Goal: Book appointment/travel/reservation

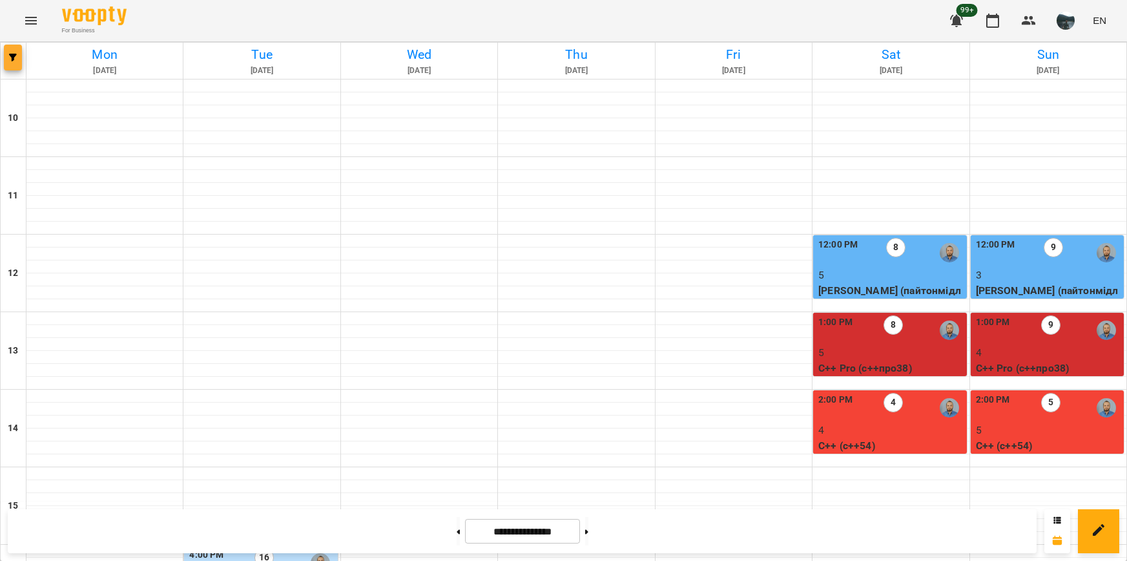
click at [21, 57] on span "button" at bounding box center [13, 58] width 18 height 8
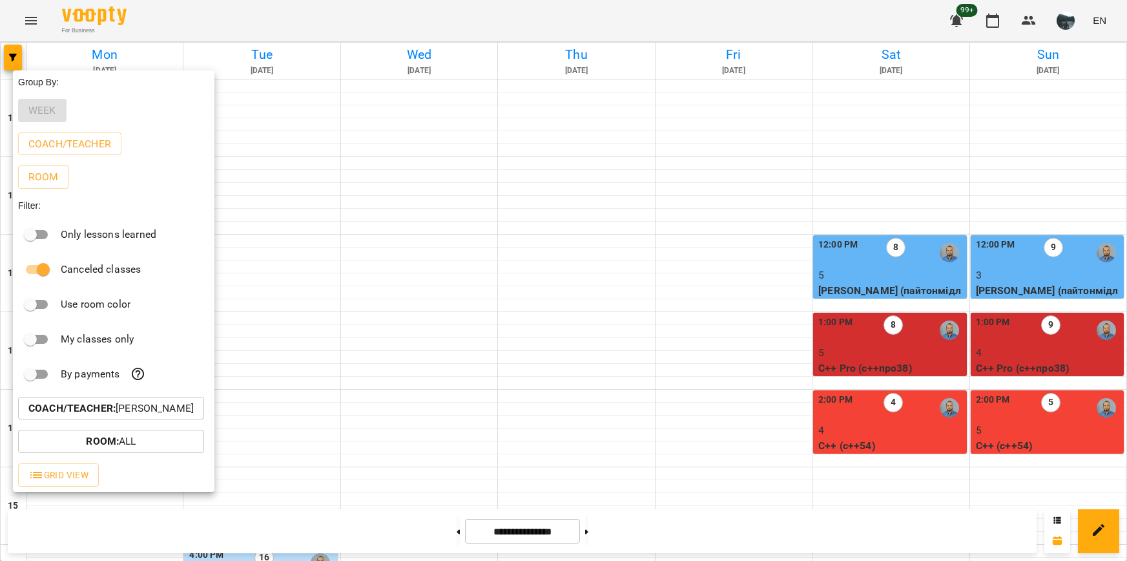
click at [130, 416] on p "Coach/Teacher : [PERSON_NAME]" at bounding box center [110, 408] width 165 height 16
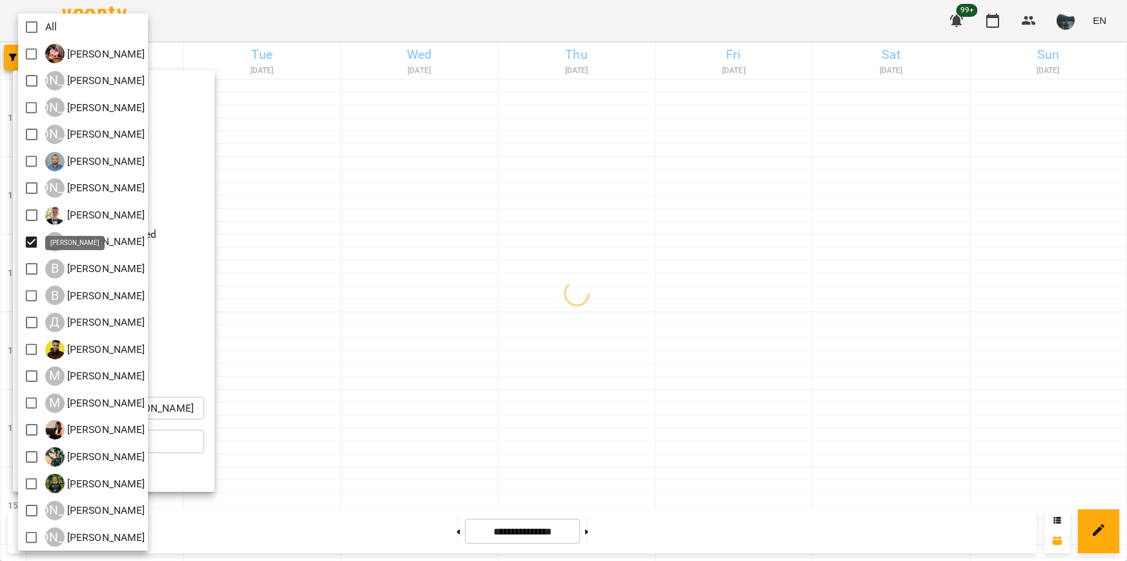
click at [497, 296] on div at bounding box center [563, 280] width 1127 height 561
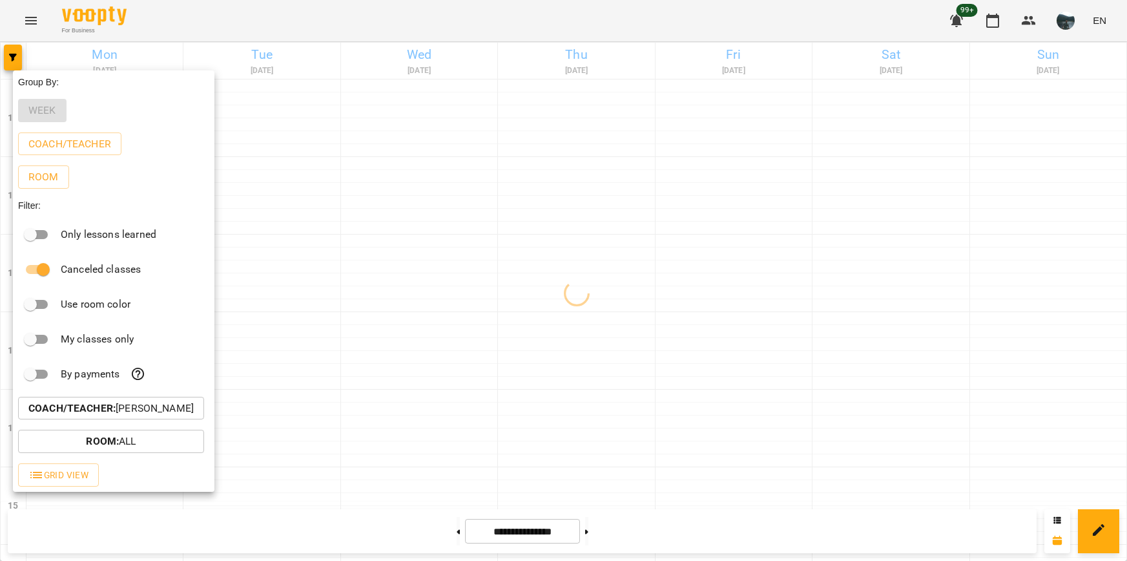
click at [461, 280] on div at bounding box center [563, 280] width 1127 height 561
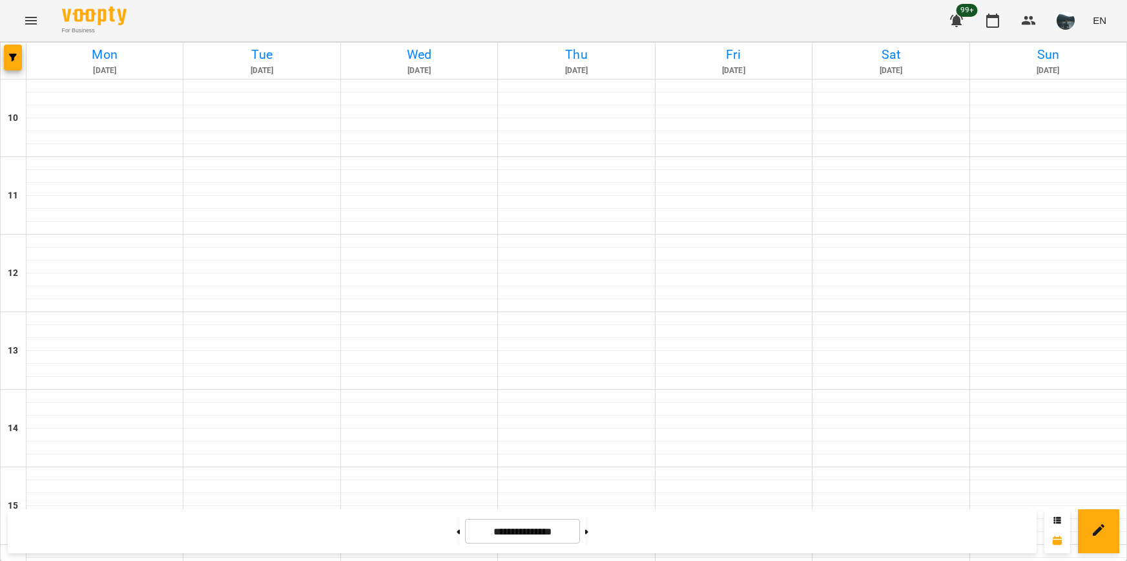
scroll to position [520, 0]
click at [588, 533] on button at bounding box center [586, 531] width 3 height 28
click at [457, 530] on button at bounding box center [458, 531] width 3 height 28
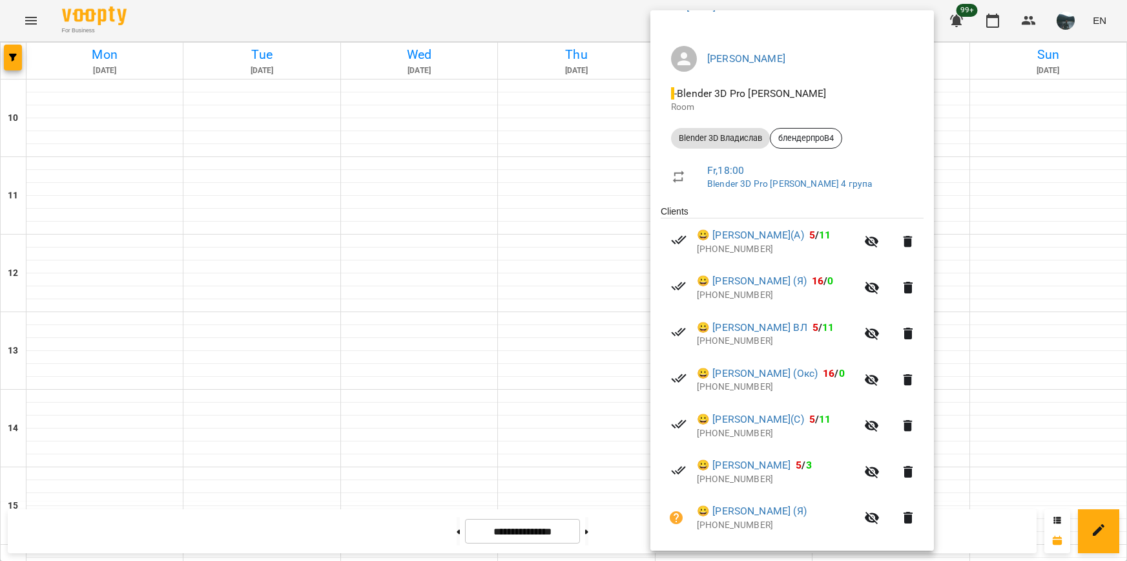
scroll to position [45, 0]
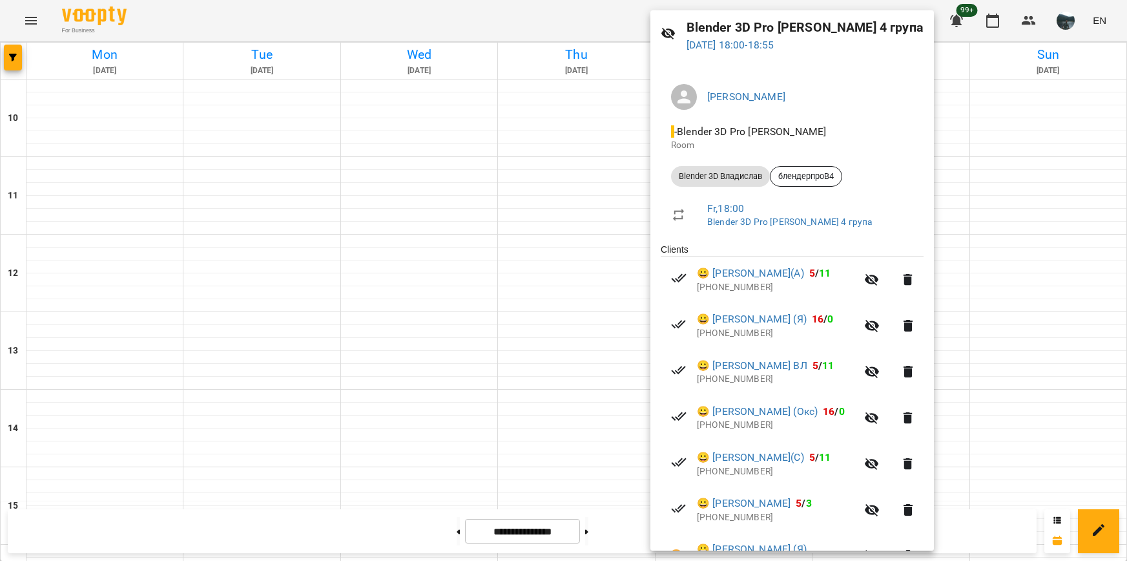
click at [1037, 238] on div at bounding box center [563, 280] width 1127 height 561
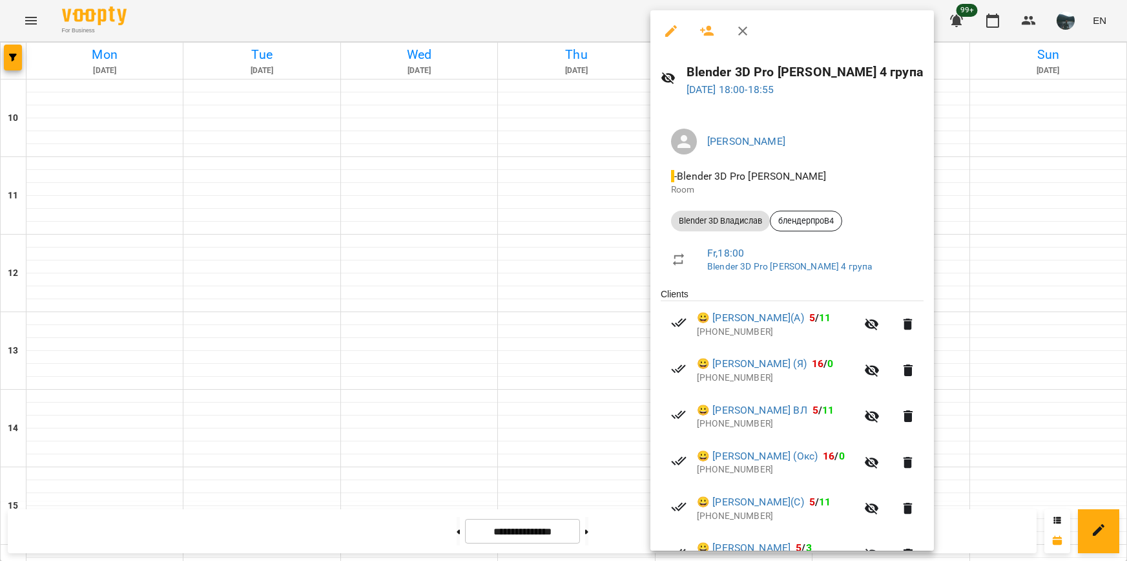
click at [988, 280] on div at bounding box center [563, 280] width 1127 height 561
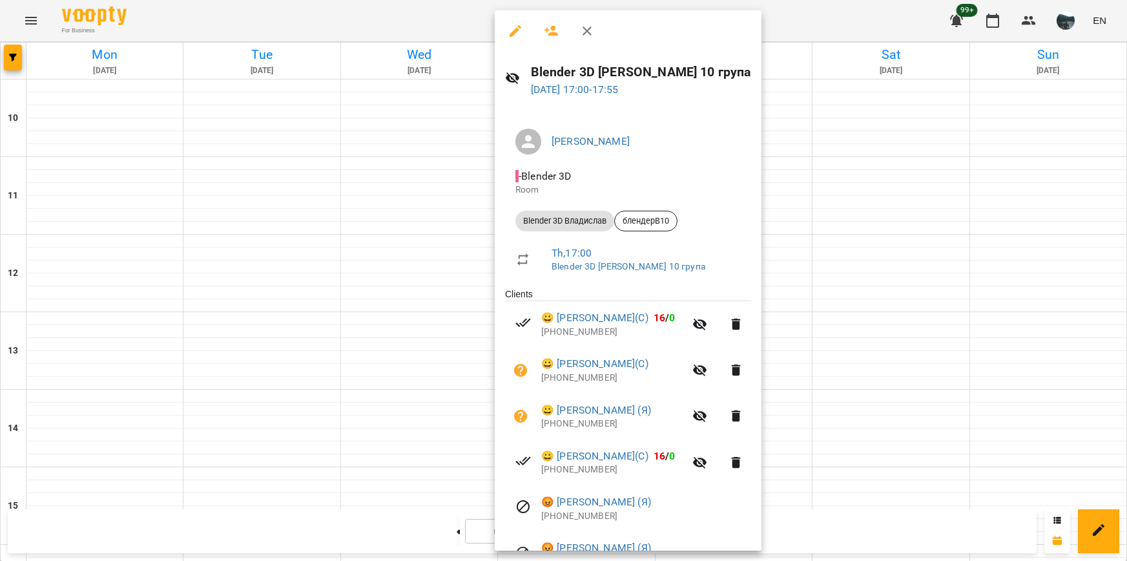
click at [851, 251] on div at bounding box center [563, 280] width 1127 height 561
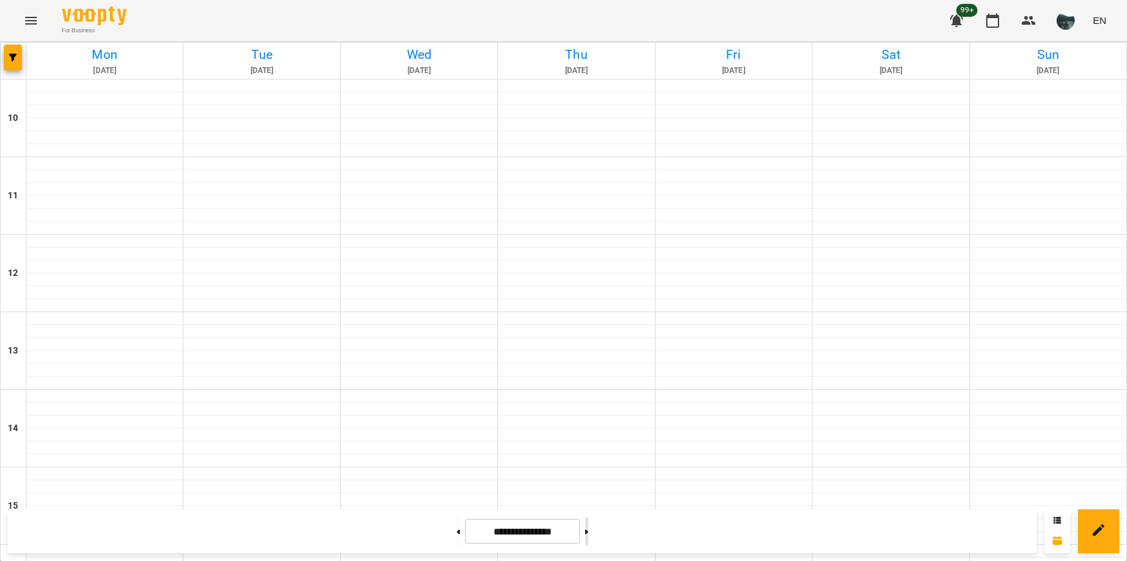
click at [588, 531] on button at bounding box center [586, 531] width 3 height 28
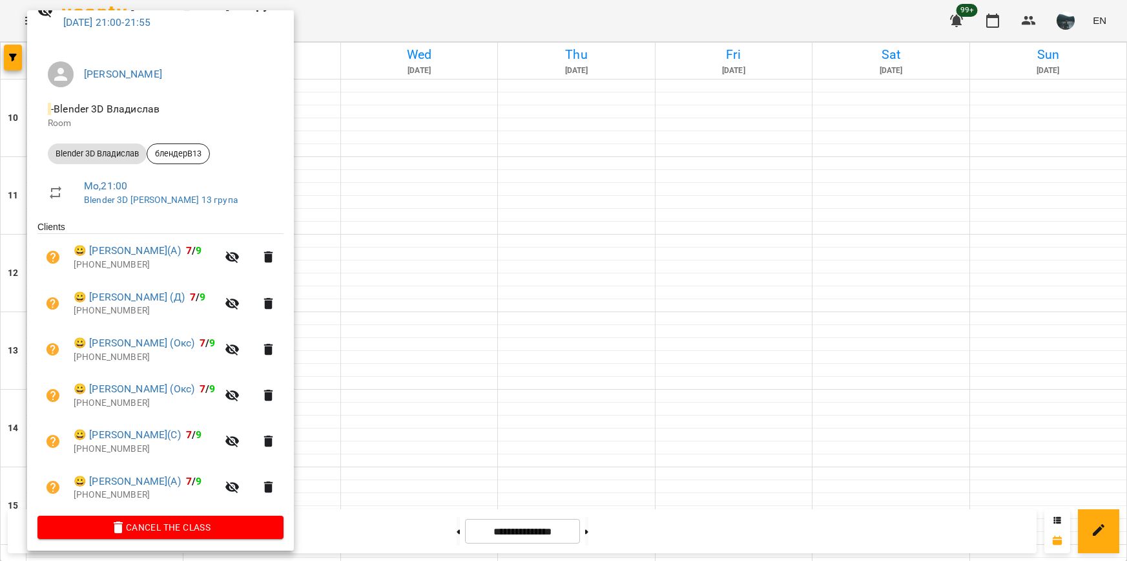
scroll to position [73, 0]
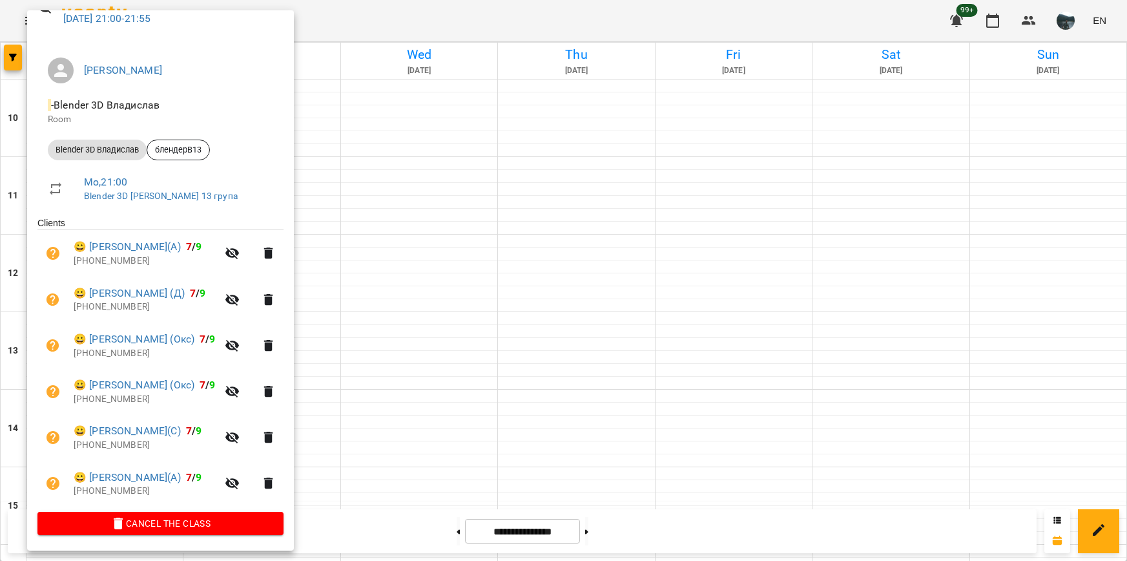
click at [433, 398] on div at bounding box center [563, 280] width 1127 height 561
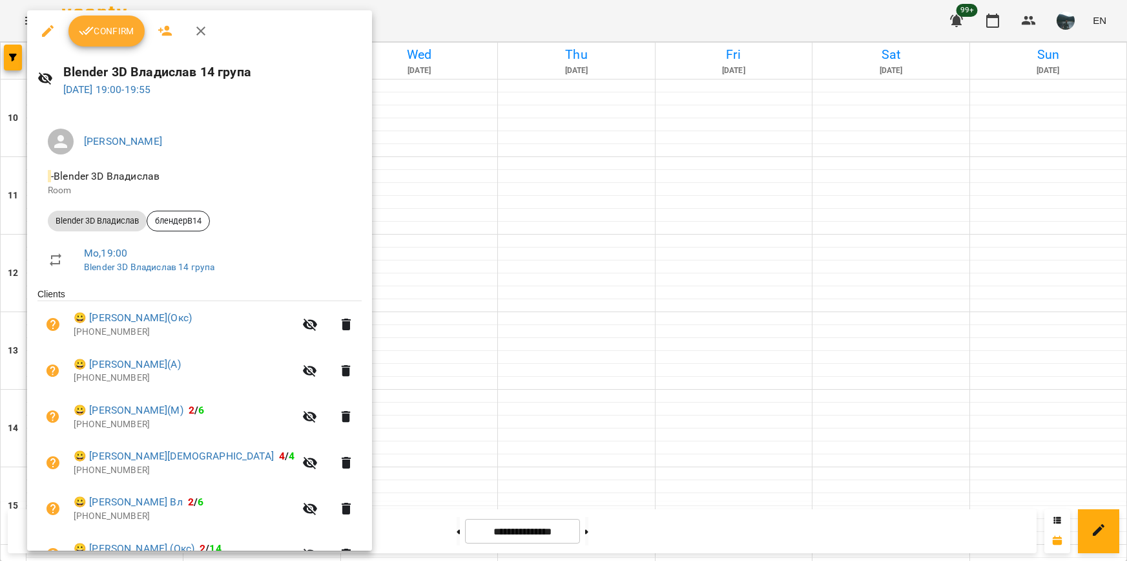
click at [429, 362] on div at bounding box center [563, 280] width 1127 height 561
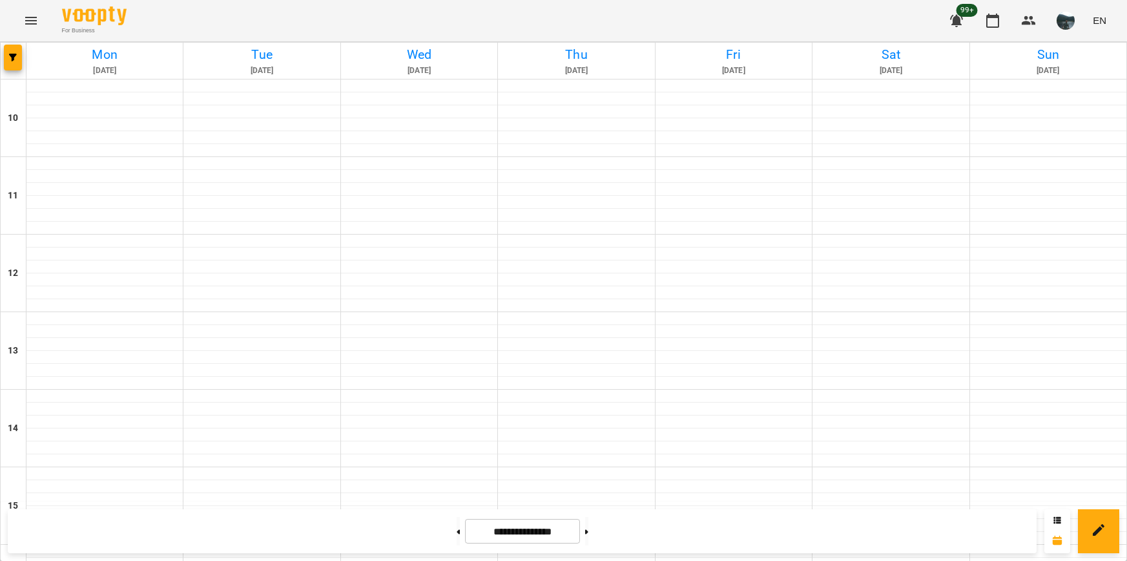
scroll to position [584, 0]
click at [457, 531] on button at bounding box center [458, 531] width 3 height 28
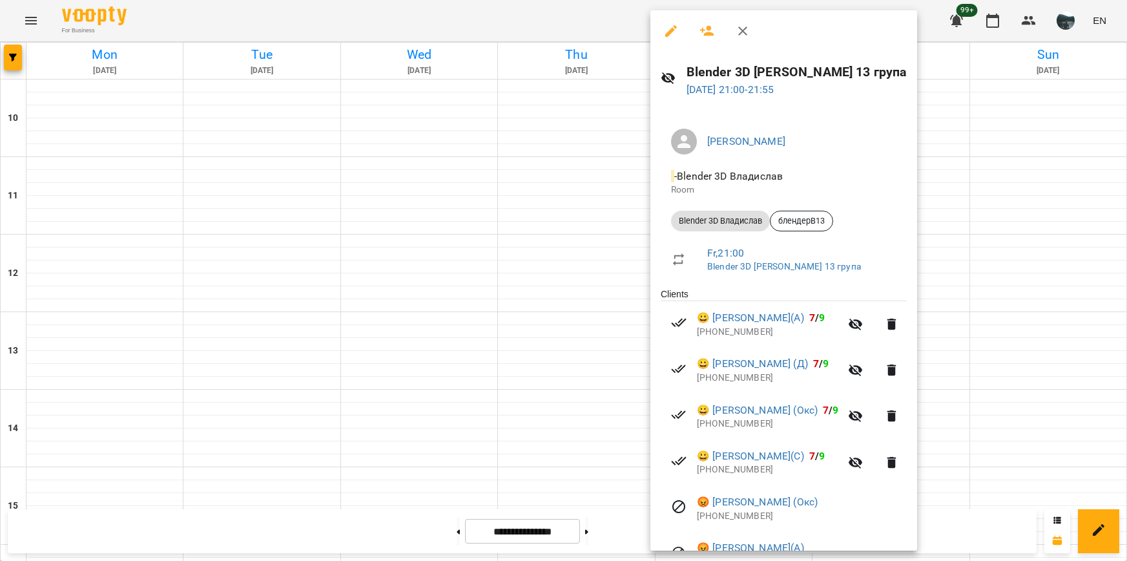
click at [962, 412] on div at bounding box center [563, 280] width 1127 height 561
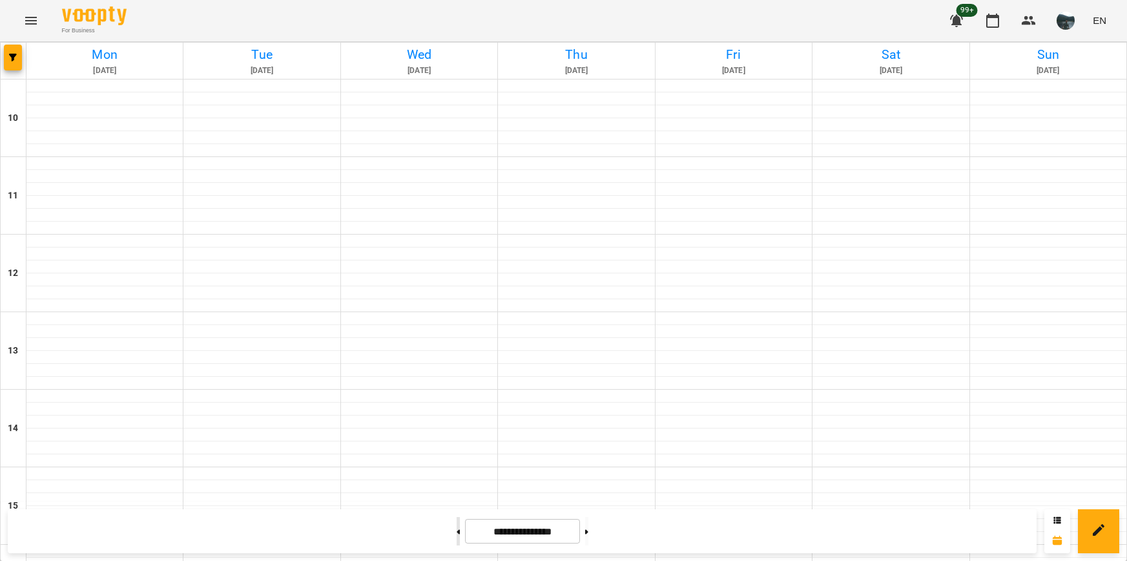
click at [457, 535] on button at bounding box center [458, 531] width 3 height 28
type input "**********"
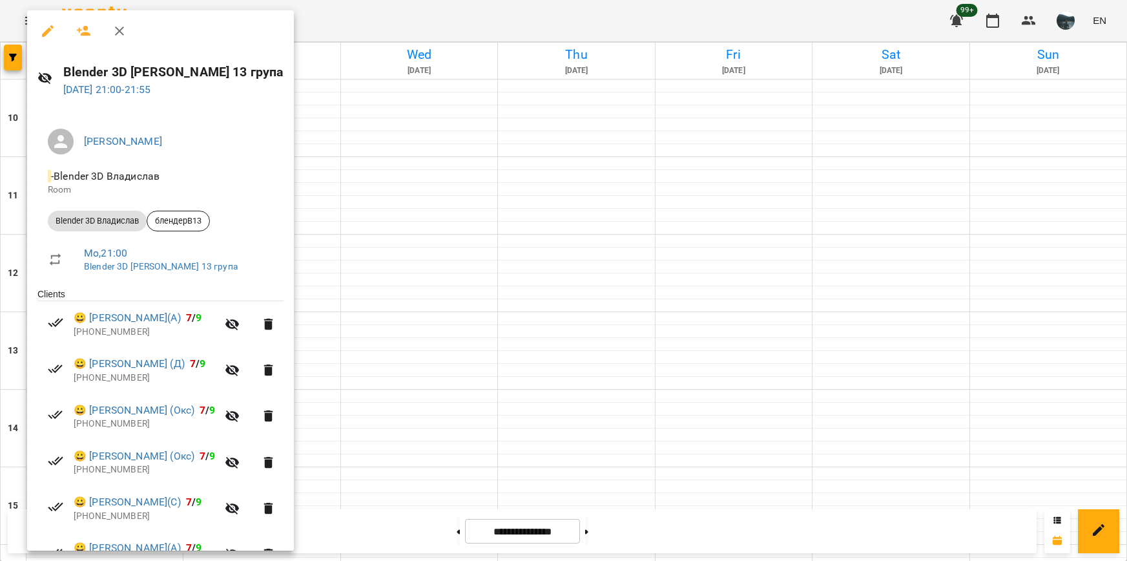
click at [380, 448] on div at bounding box center [563, 280] width 1127 height 561
